Goal: Check status: Check status

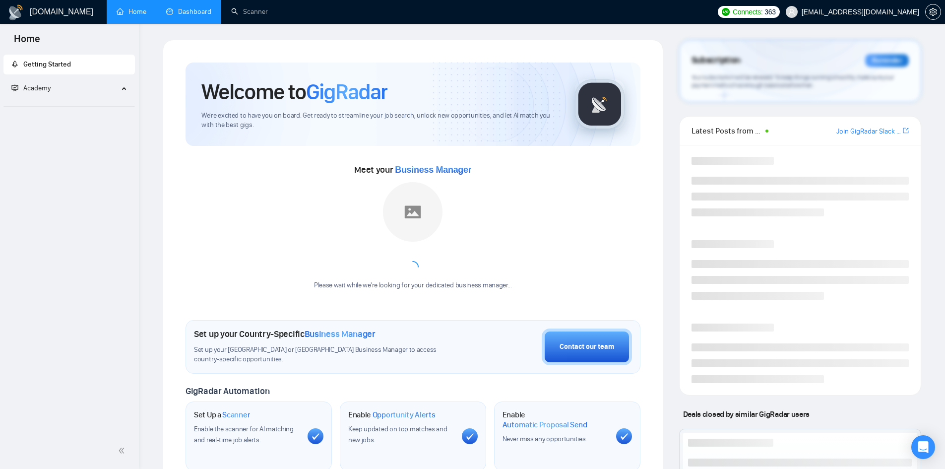
click at [198, 13] on link "Dashboard" at bounding box center [188, 11] width 45 height 8
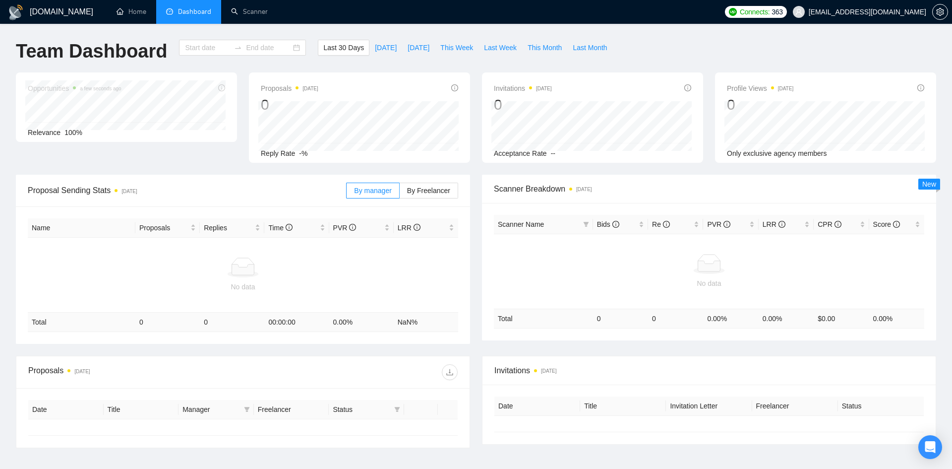
type input "[DATE]"
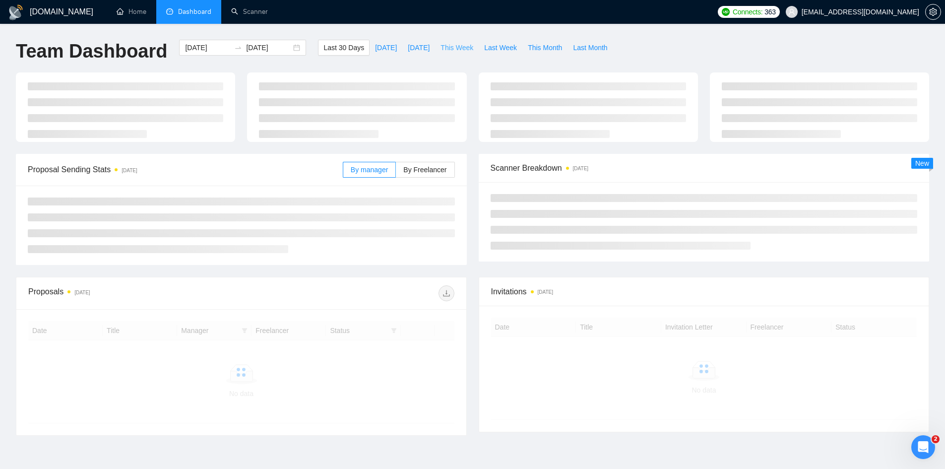
click at [445, 46] on span "This Week" at bounding box center [456, 47] width 33 height 11
type input "[DATE]"
